Goal: Find contact information: Find contact information

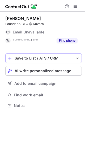
scroll to position [2, 3]
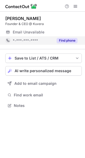
click at [64, 42] on button "Find phone" at bounding box center [66, 40] width 21 height 5
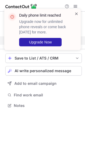
click at [78, 13] on span at bounding box center [76, 13] width 4 height 5
